Goal: Find contact information: Find contact information

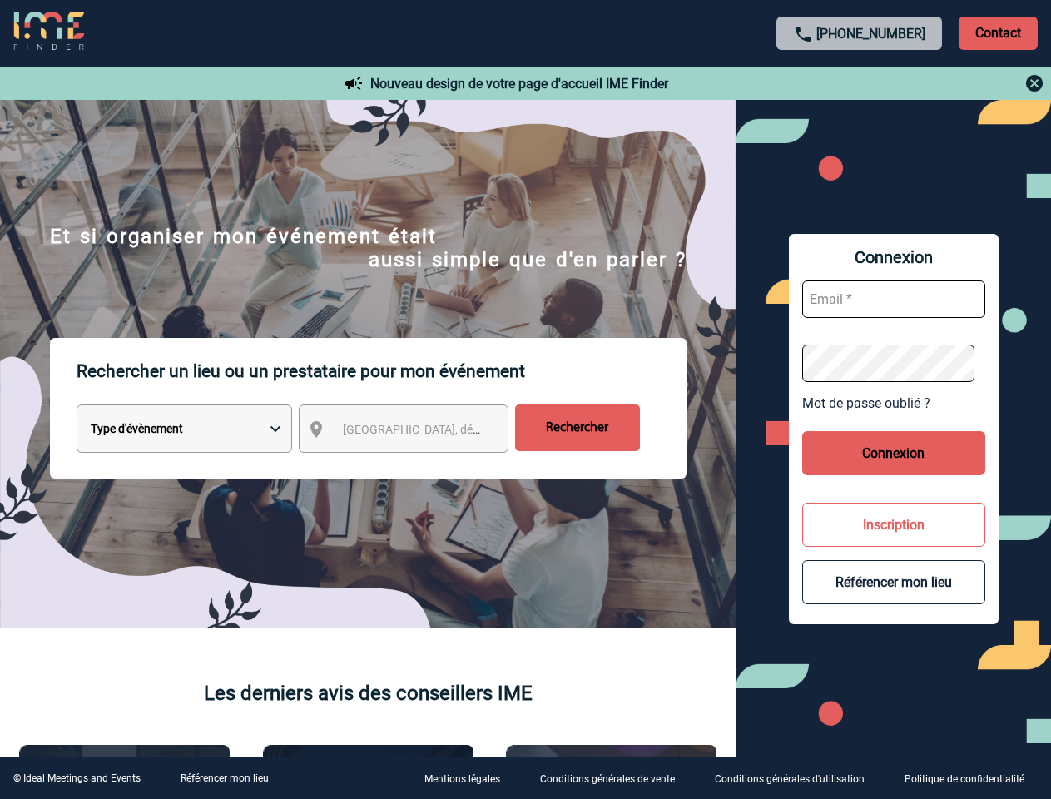
click at [525, 399] on p "Rechercher un lieu ou un prestataire pour mon événement" at bounding box center [382, 371] width 610 height 67
click at [998, 32] on p "Contact" at bounding box center [998, 33] width 79 height 33
click at [857, 83] on div at bounding box center [428, 326] width 857 height 652
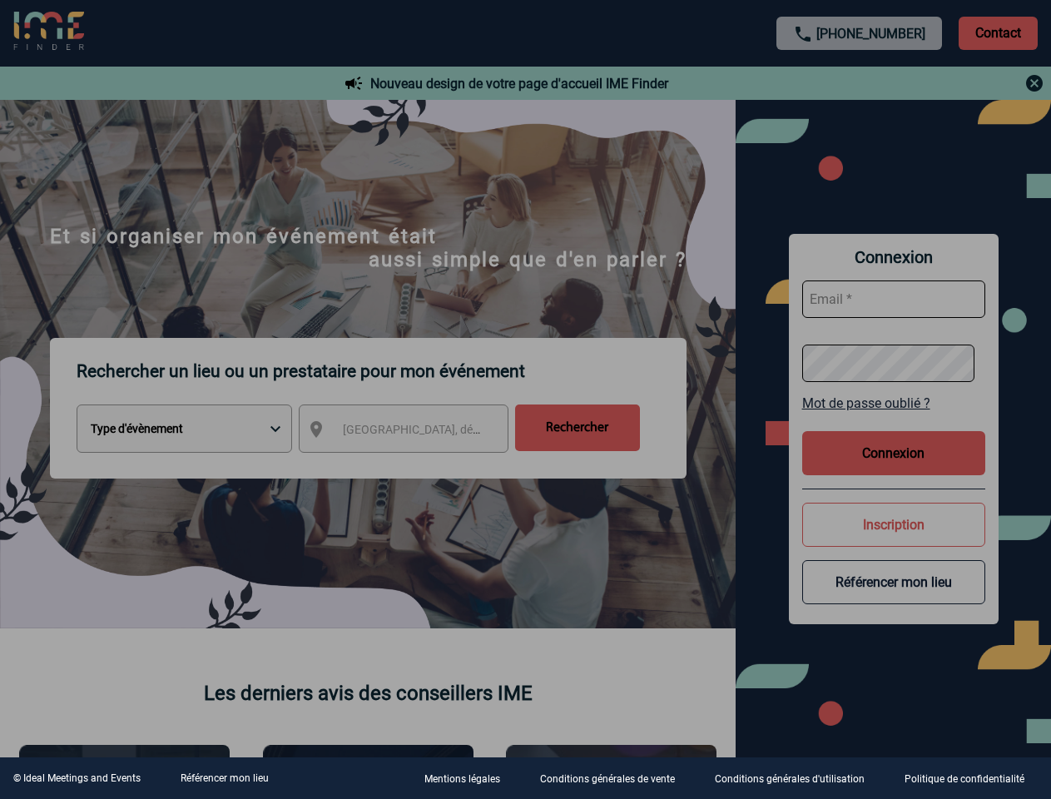
click at [419, 432] on div at bounding box center [525, 399] width 1051 height 799
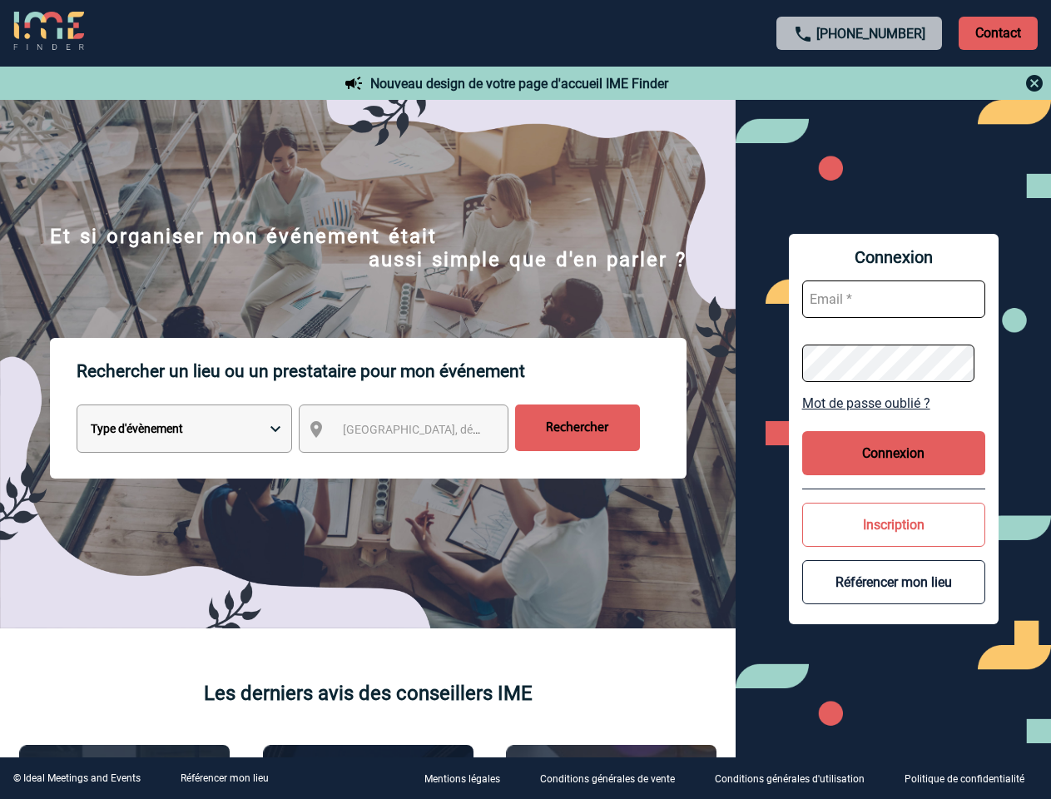
click at [894, 403] on body "[PHONE_NUMBER] Contact Contact Nouveau design de votre page d'accueil IME Finde…" at bounding box center [525, 399] width 1051 height 799
click at [894, 453] on button "Connexion" at bounding box center [893, 453] width 183 height 44
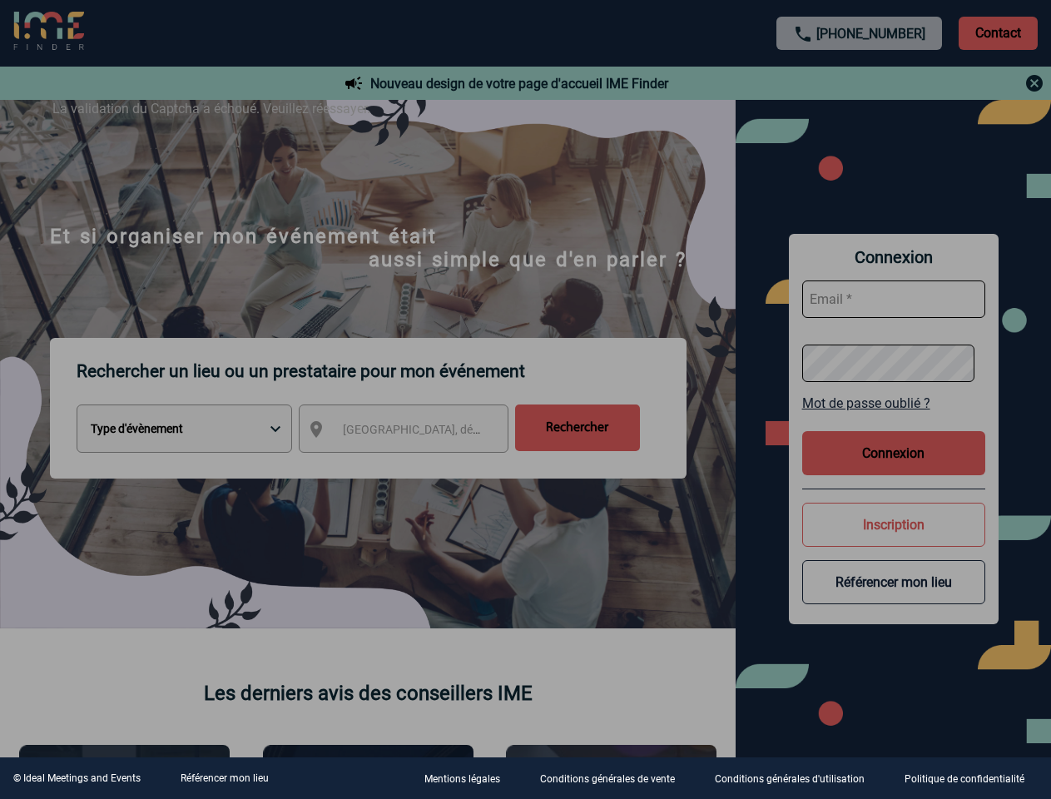
click at [894, 524] on div at bounding box center [525, 399] width 1051 height 799
click at [894, 582] on div at bounding box center [525, 399] width 1051 height 799
click at [224, 778] on link "Référencer mon lieu" at bounding box center [225, 778] width 88 height 12
